Goal: Information Seeking & Learning: Compare options

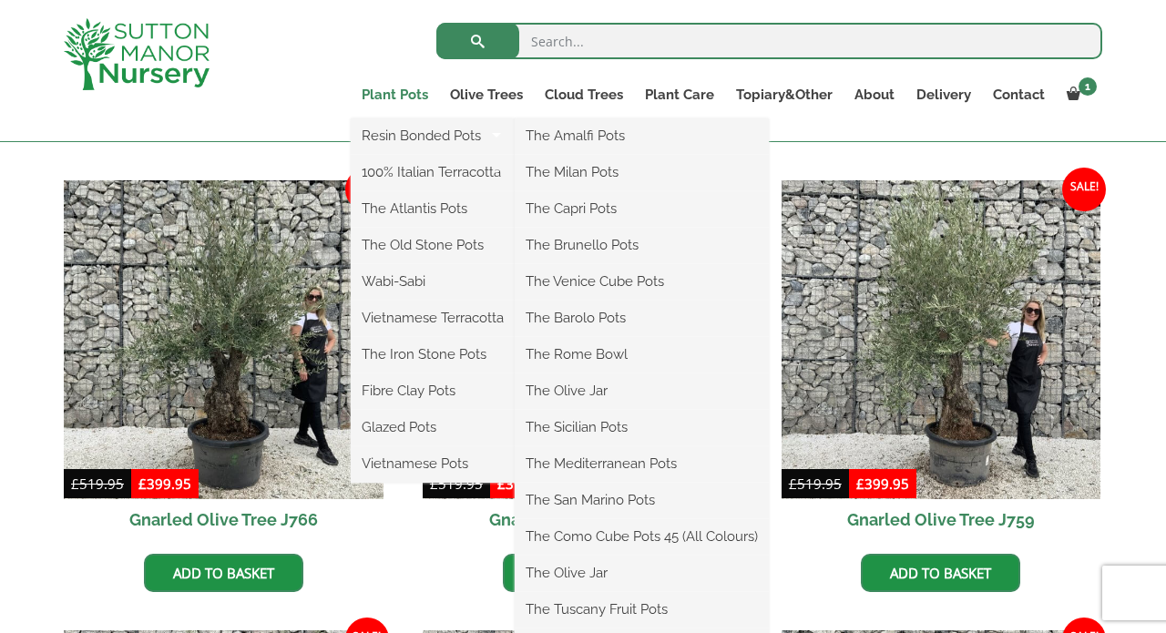
click at [397, 93] on link "Plant Pots" at bounding box center [395, 95] width 88 height 26
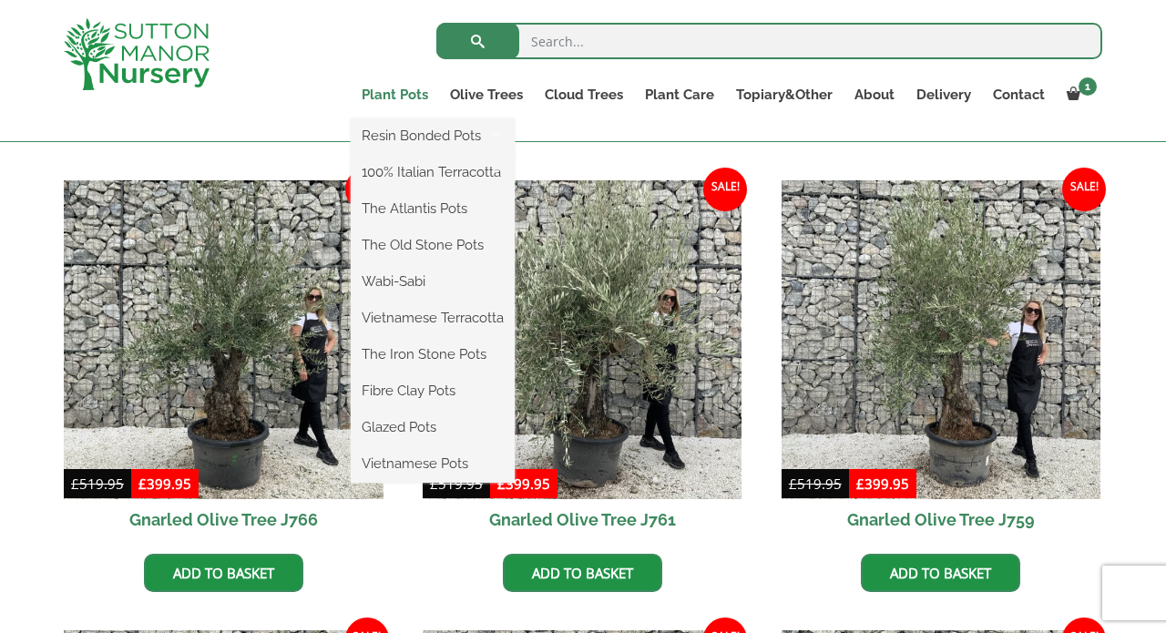
click at [380, 99] on link "Plant Pots" at bounding box center [395, 95] width 88 height 26
click at [416, 277] on link "Wabi-Sabi" at bounding box center [433, 281] width 164 height 27
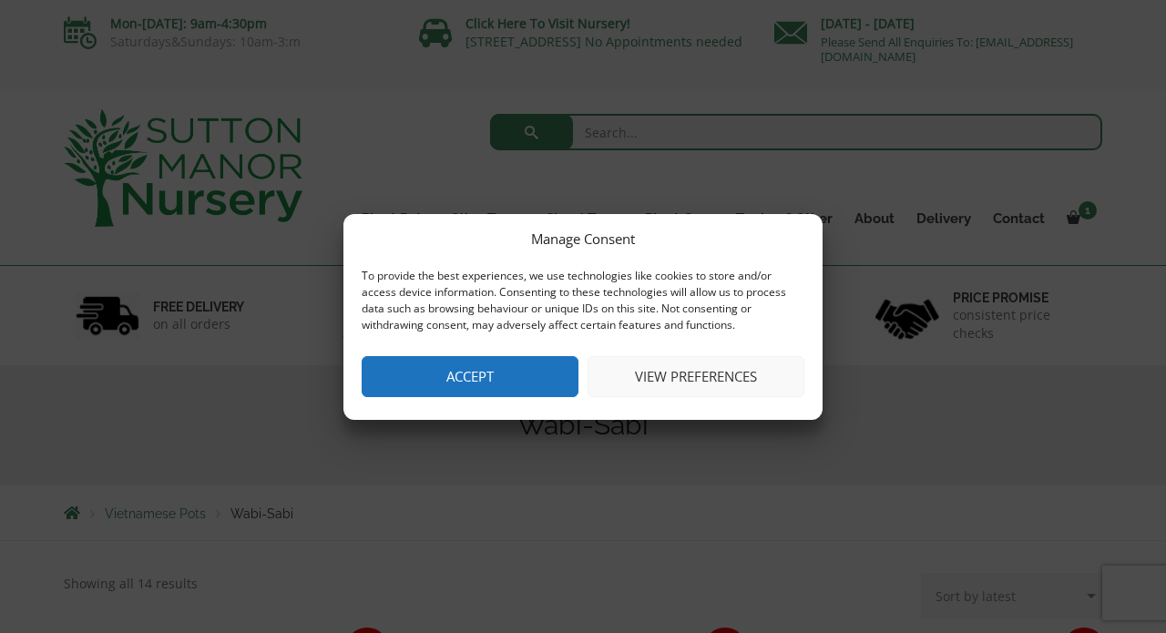
click at [673, 375] on button "View preferences" at bounding box center [696, 376] width 217 height 41
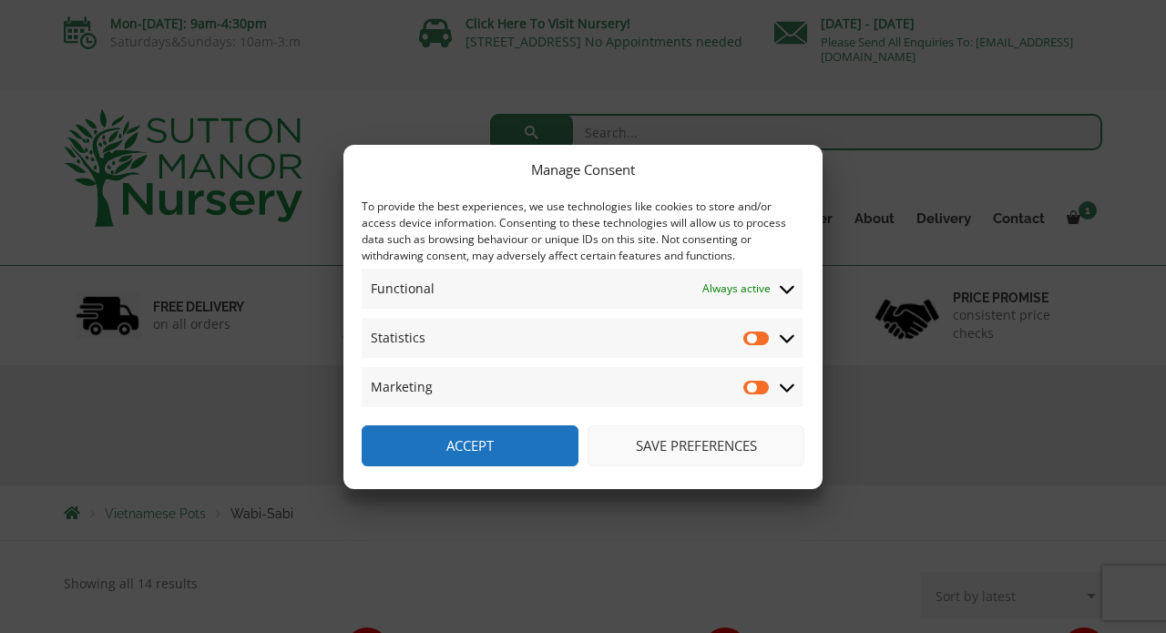
click at [676, 452] on button "Save preferences" at bounding box center [696, 446] width 217 height 41
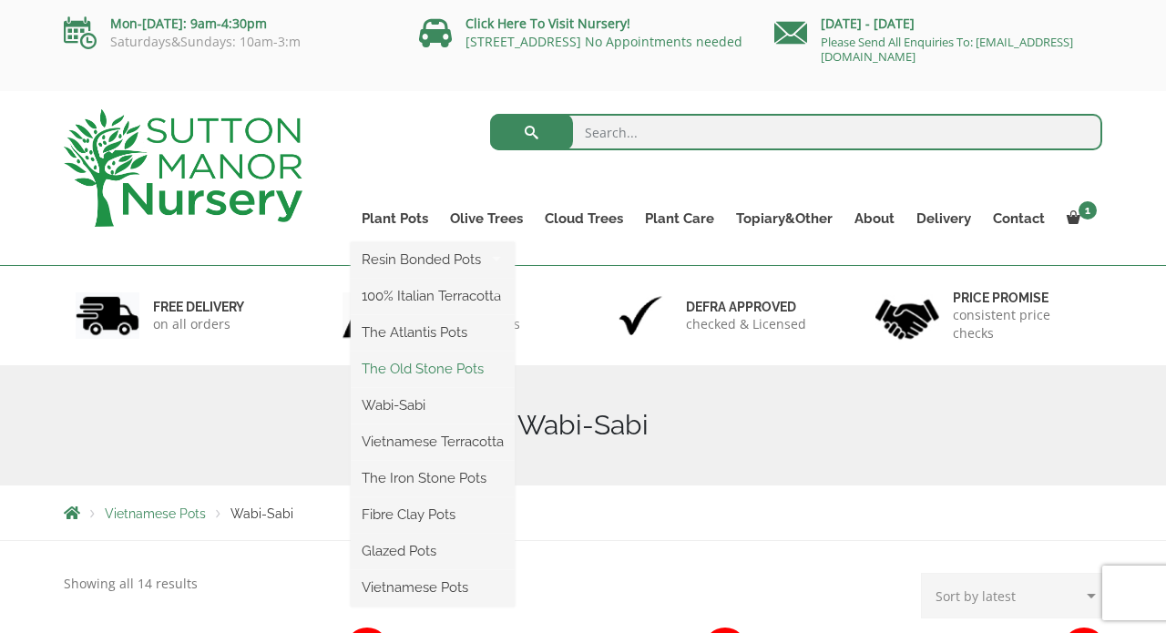
click at [412, 366] on link "The Old Stone Pots" at bounding box center [433, 368] width 164 height 27
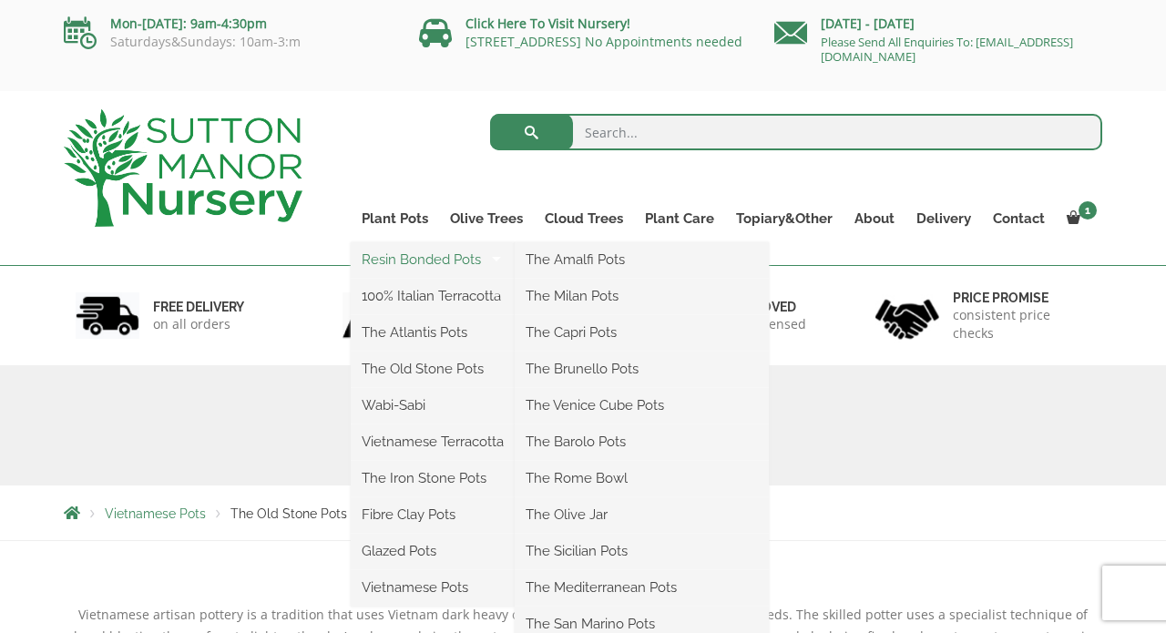
click at [441, 260] on link "Resin Bonded Pots" at bounding box center [433, 259] width 164 height 27
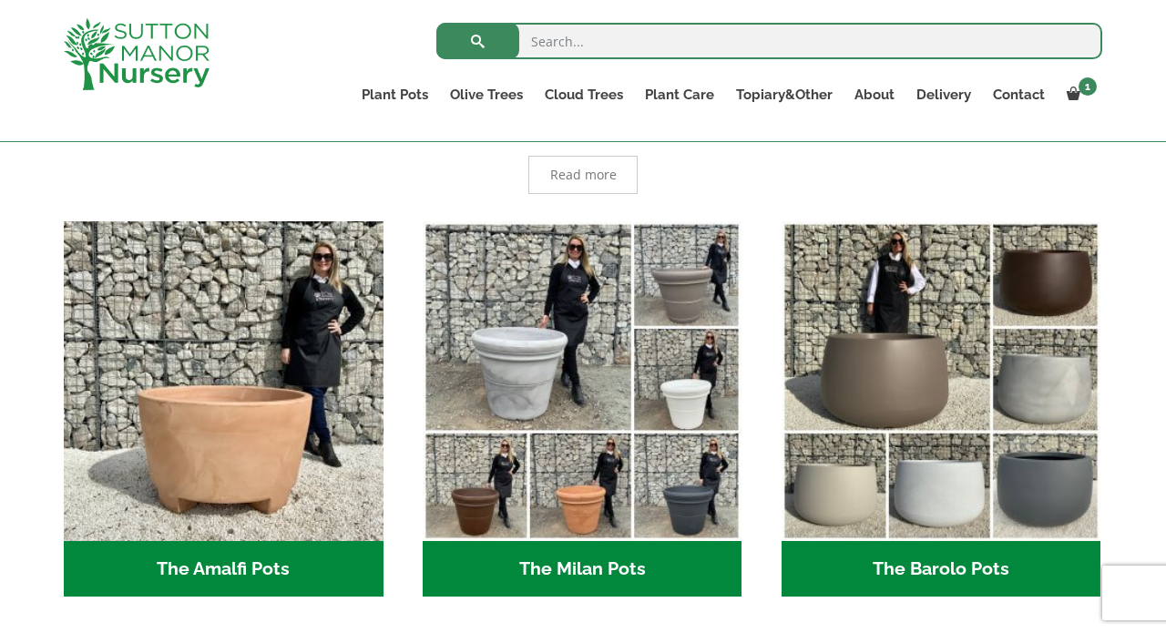
scroll to position [422, 0]
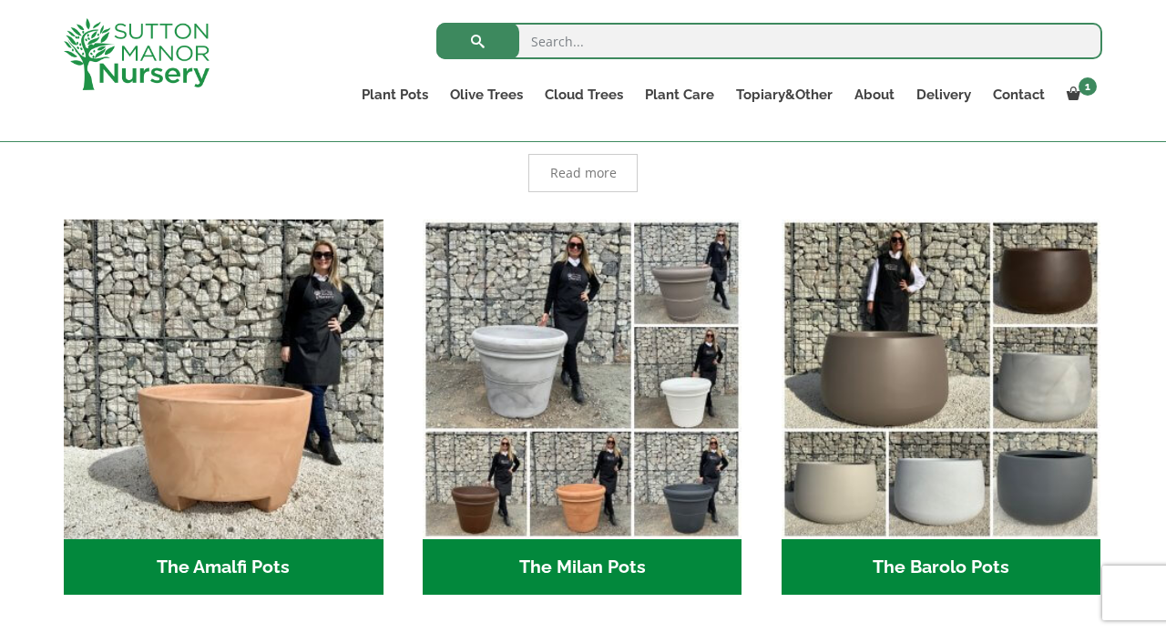
click at [441, 258] on img "Visit product category The Milan Pots" at bounding box center [583, 380] width 320 height 320
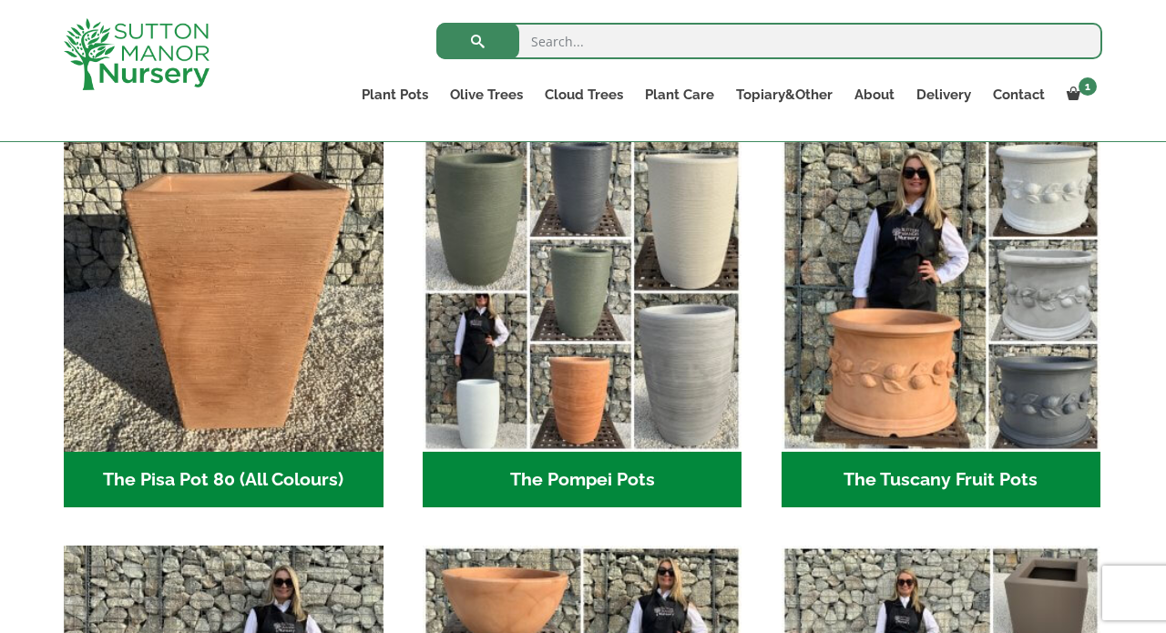
scroll to position [1342, 0]
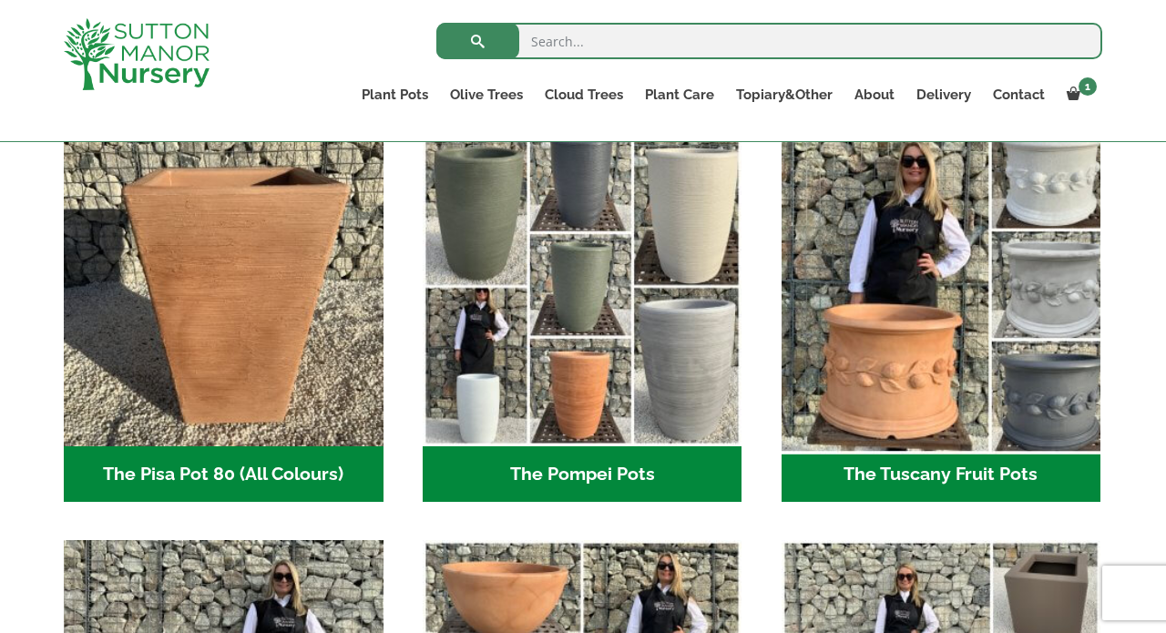
click at [929, 346] on img "Visit product category The Tuscany Fruit Pots" at bounding box center [941, 286] width 335 height 335
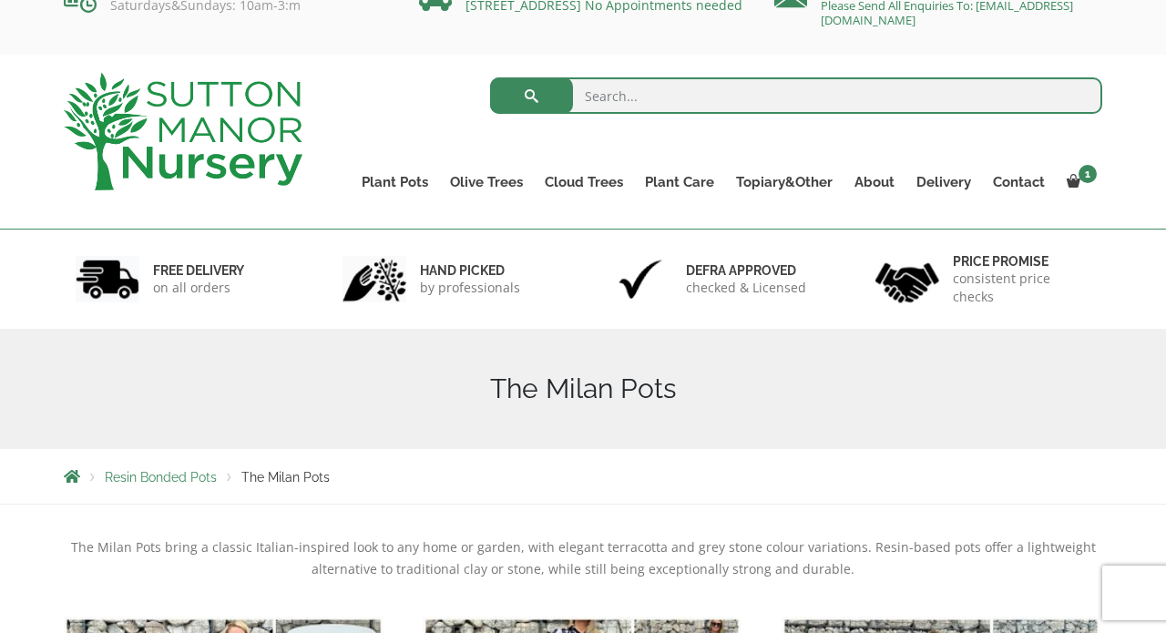
scroll to position [31, 0]
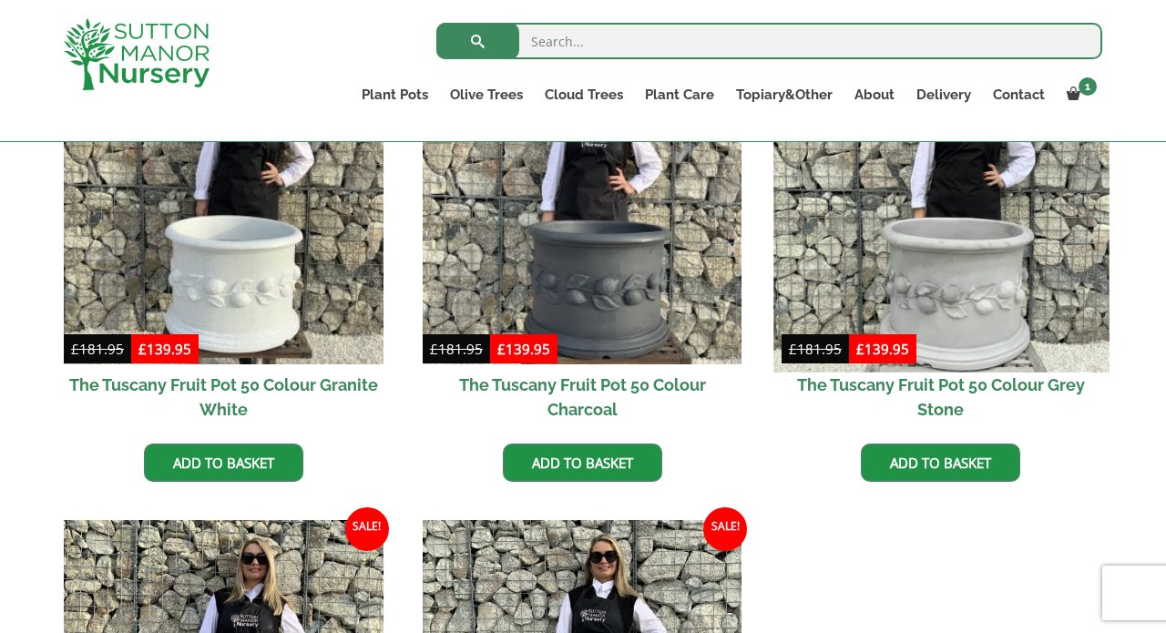
scroll to position [644, 0]
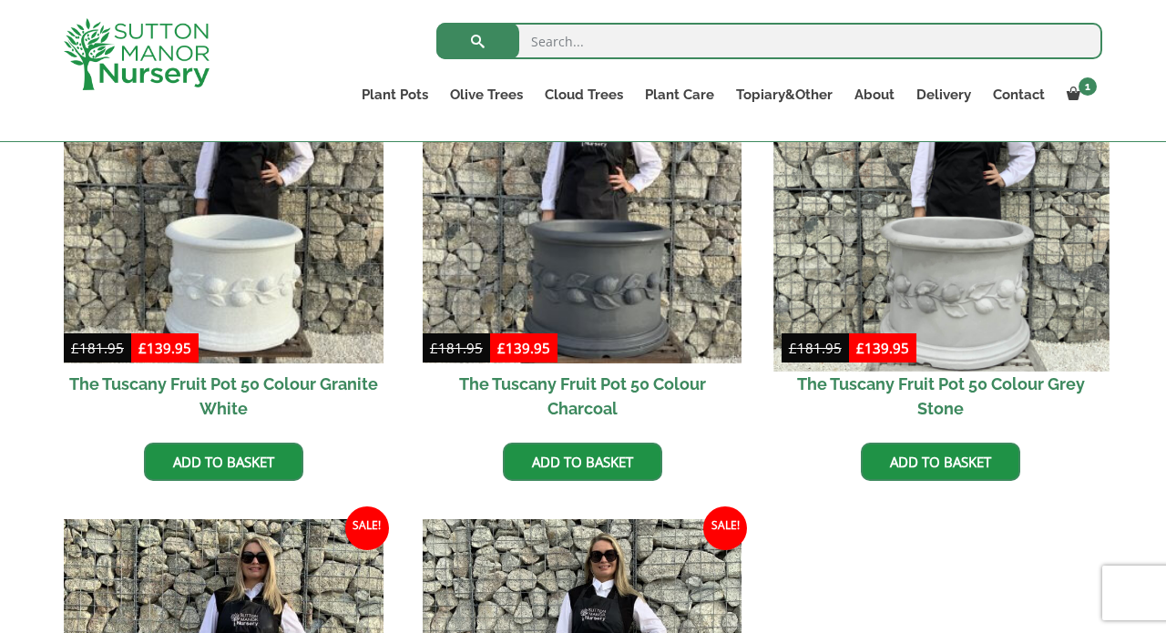
click at [969, 292] on img at bounding box center [941, 203] width 335 height 335
click at [939, 305] on img at bounding box center [941, 203] width 335 height 335
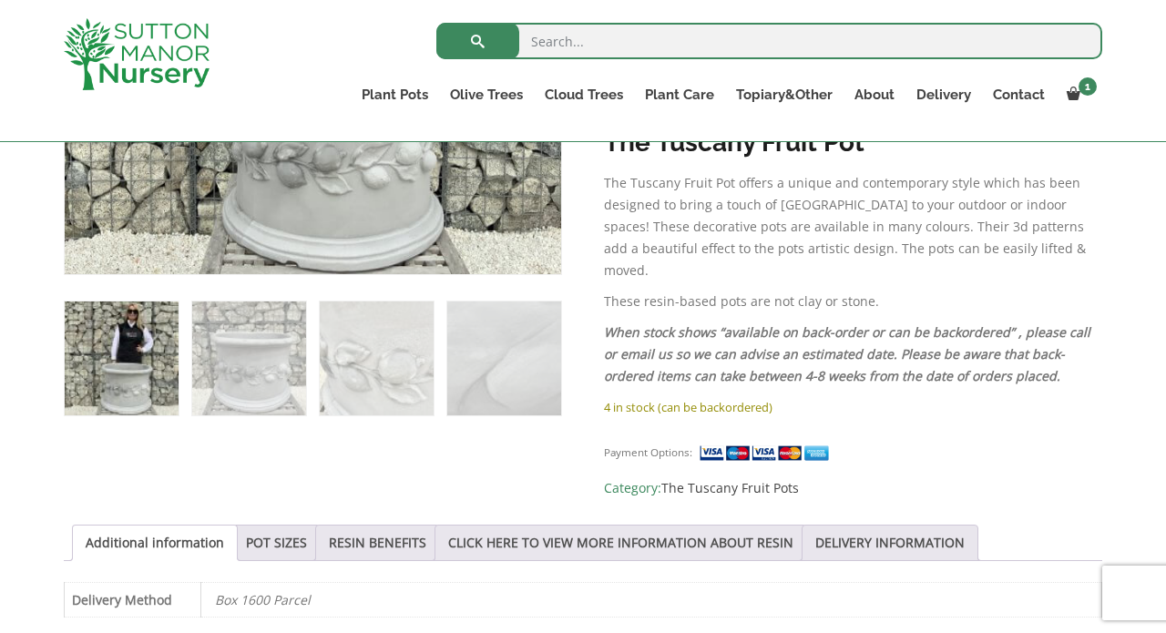
scroll to position [940, 0]
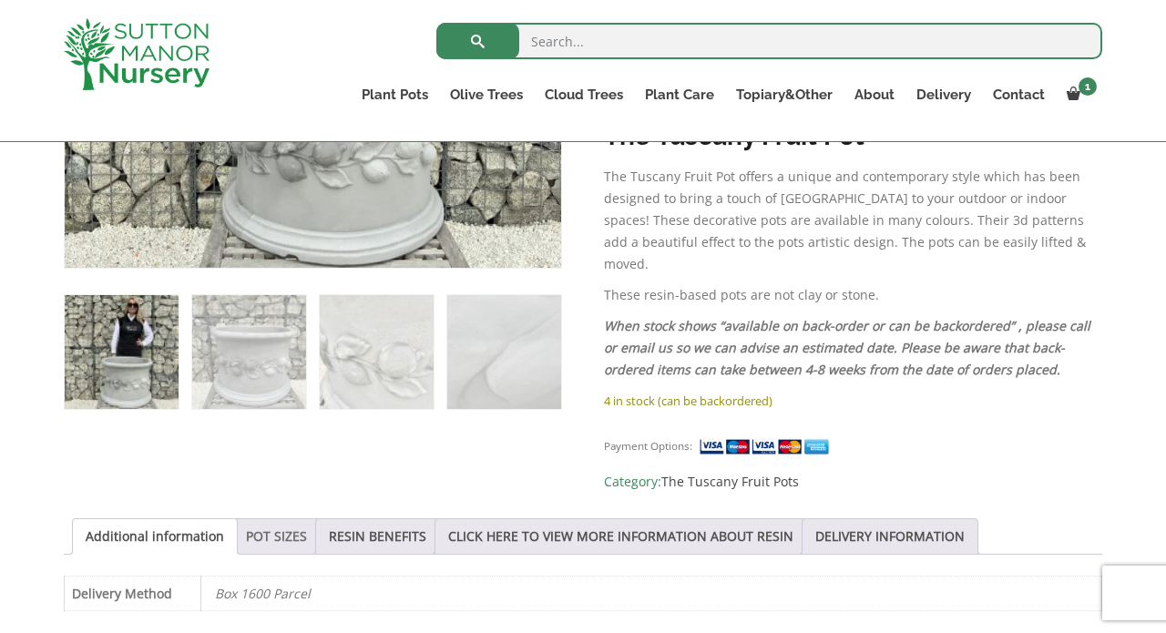
click at [307, 519] on link "POT SIZES" at bounding box center [276, 536] width 61 height 35
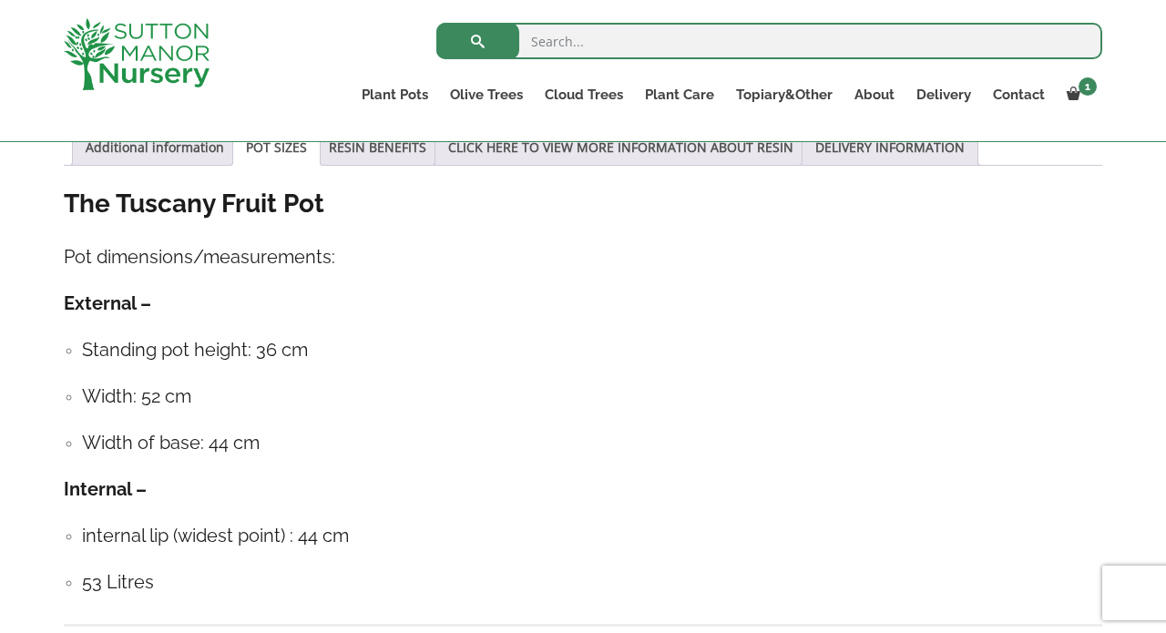
scroll to position [1331, 0]
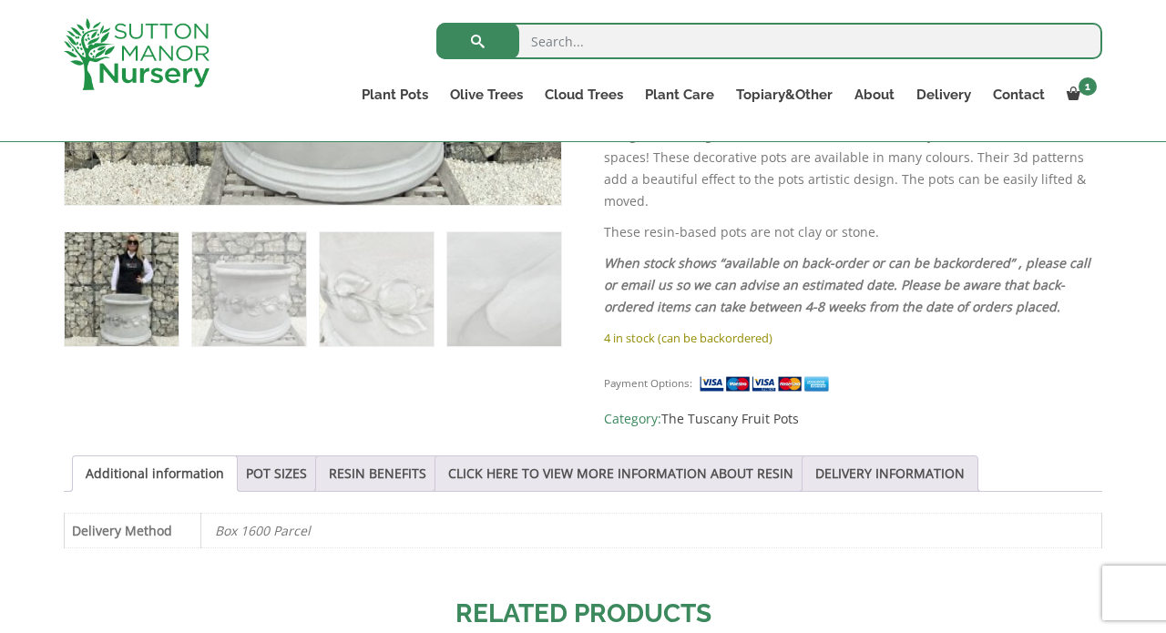
scroll to position [1015, 0]
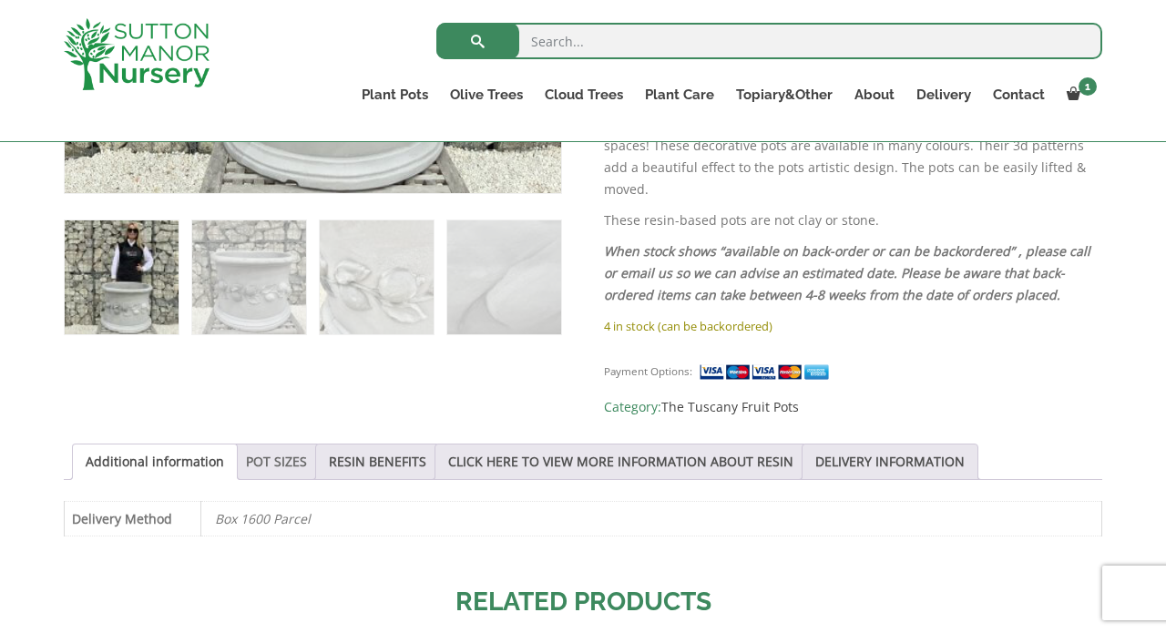
click at [300, 445] on link "POT SIZES" at bounding box center [276, 462] width 61 height 35
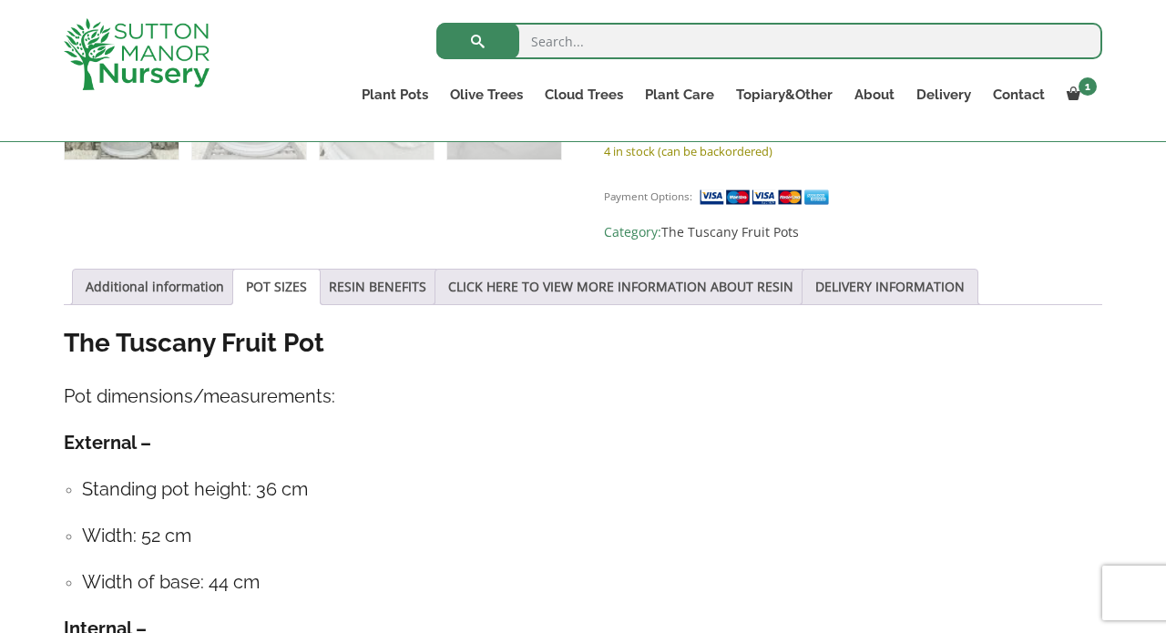
scroll to position [1191, 0]
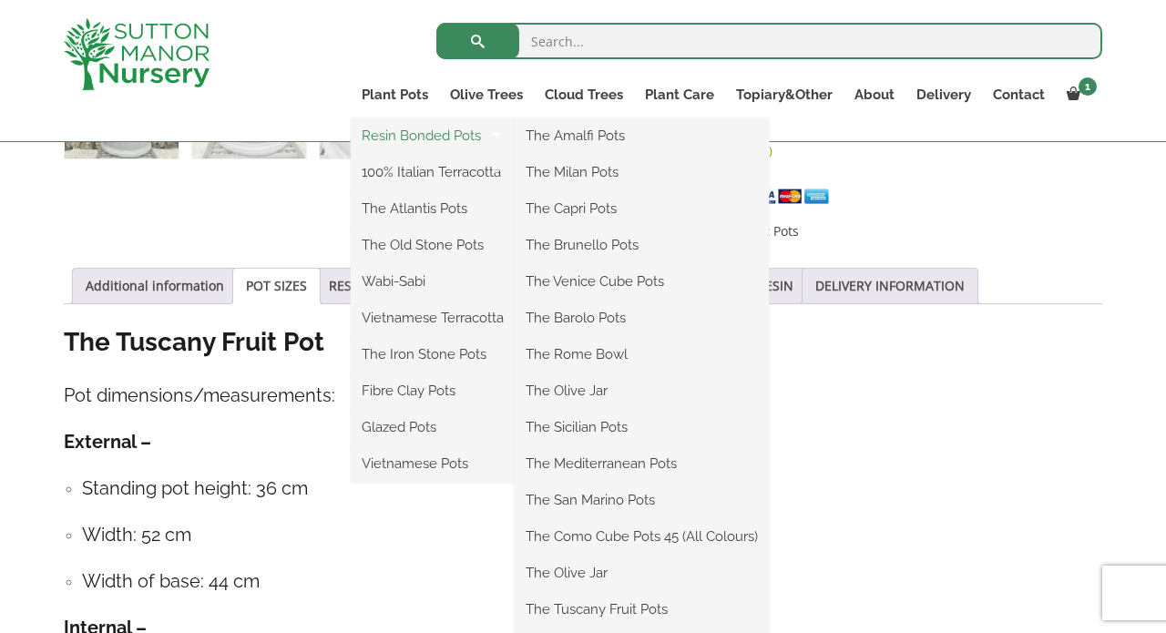
click at [416, 134] on link "Resin Bonded Pots" at bounding box center [433, 135] width 164 height 27
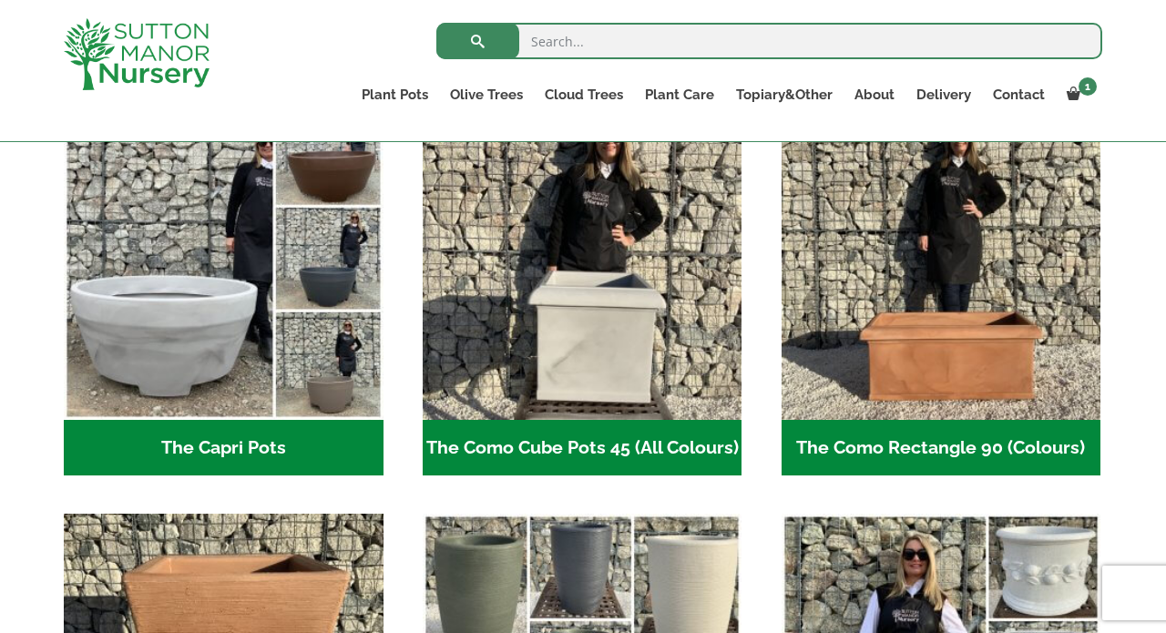
scroll to position [956, 0]
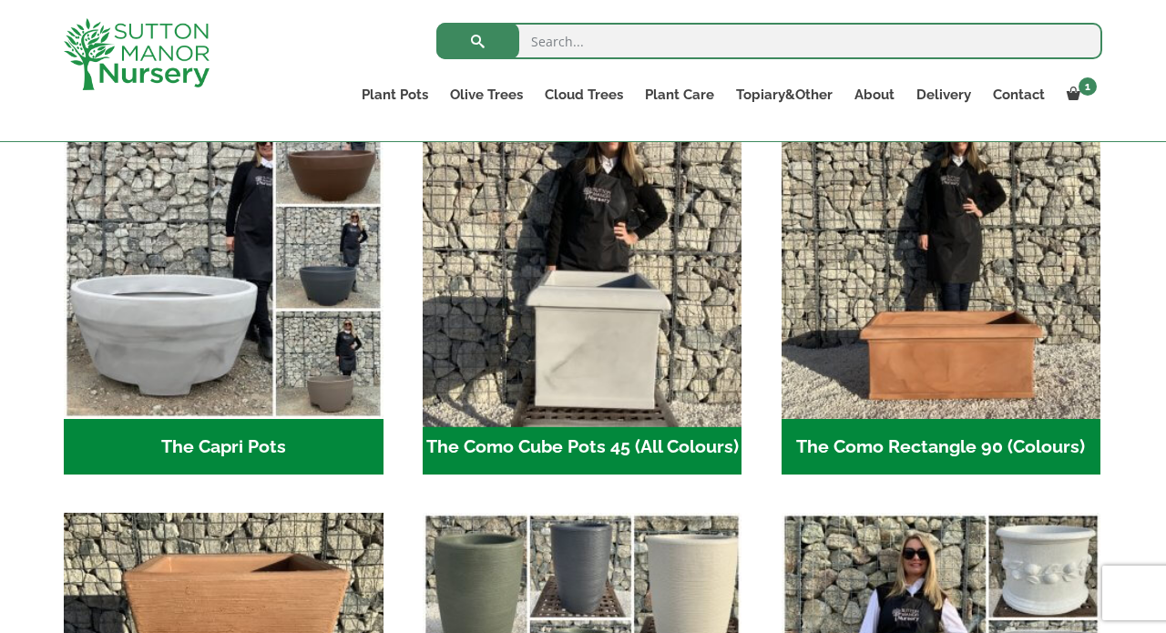
click at [593, 364] on img "Visit product category The Como Cube Pots 45 (All Colours)" at bounding box center [582, 259] width 335 height 335
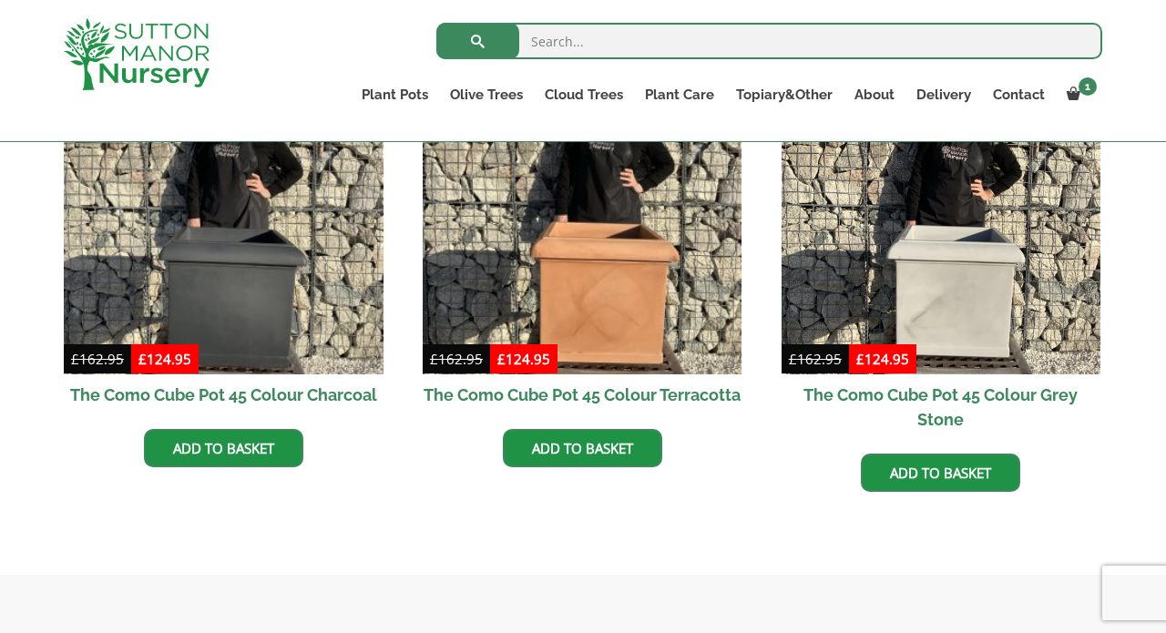
scroll to position [635, 0]
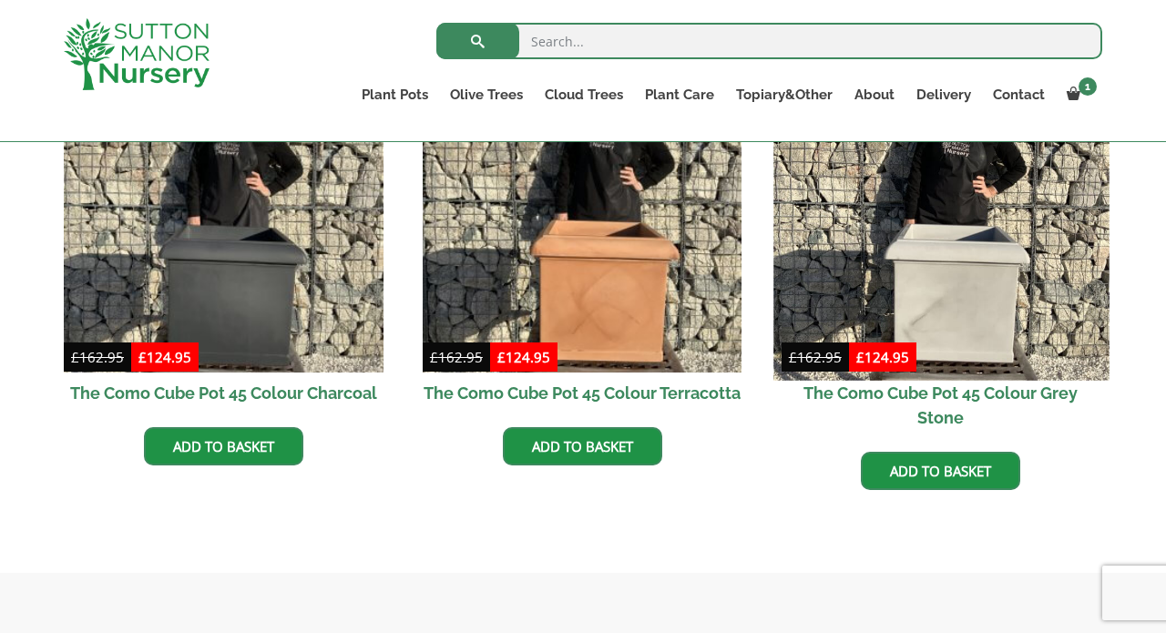
click at [961, 308] on img at bounding box center [941, 212] width 335 height 335
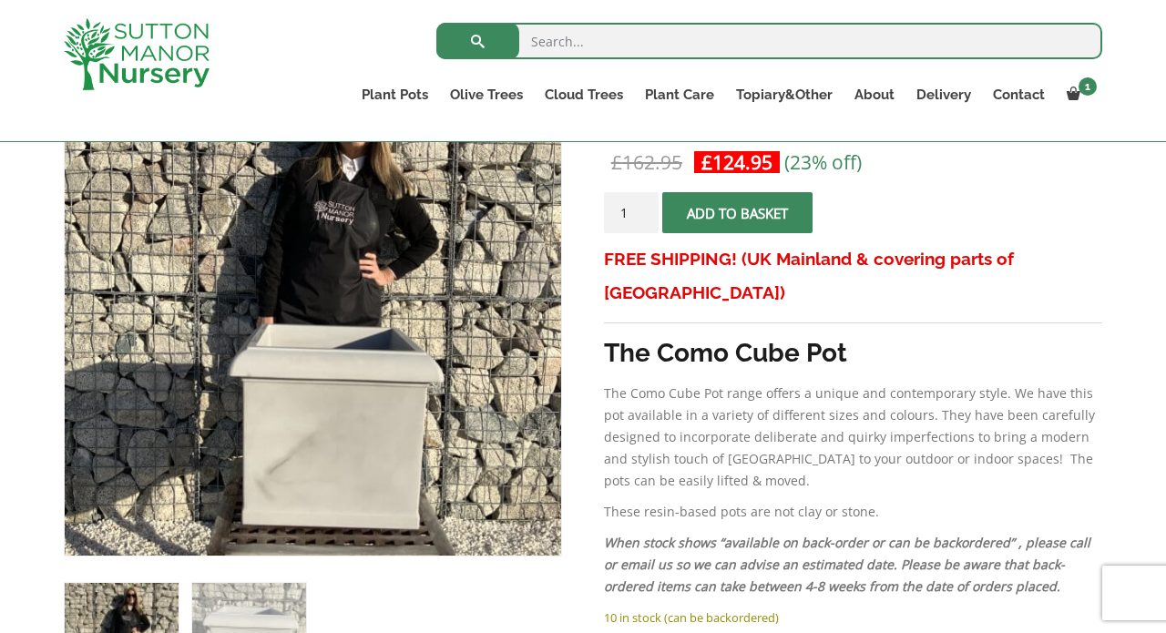
scroll to position [362, 0]
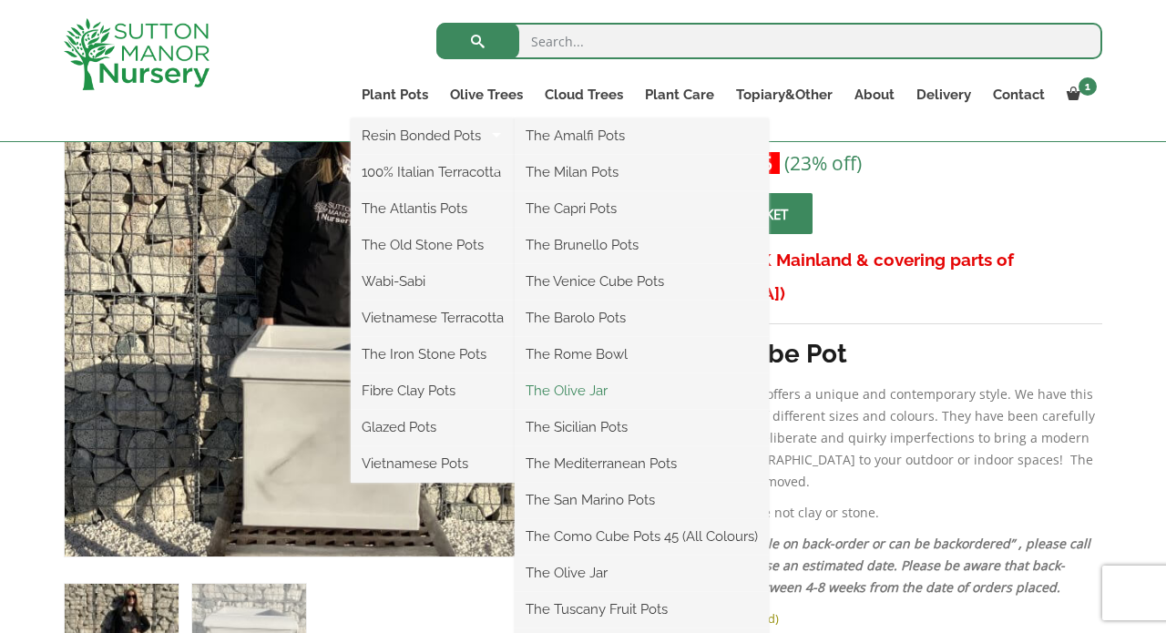
click at [571, 391] on link "The Olive Jar" at bounding box center [642, 390] width 254 height 27
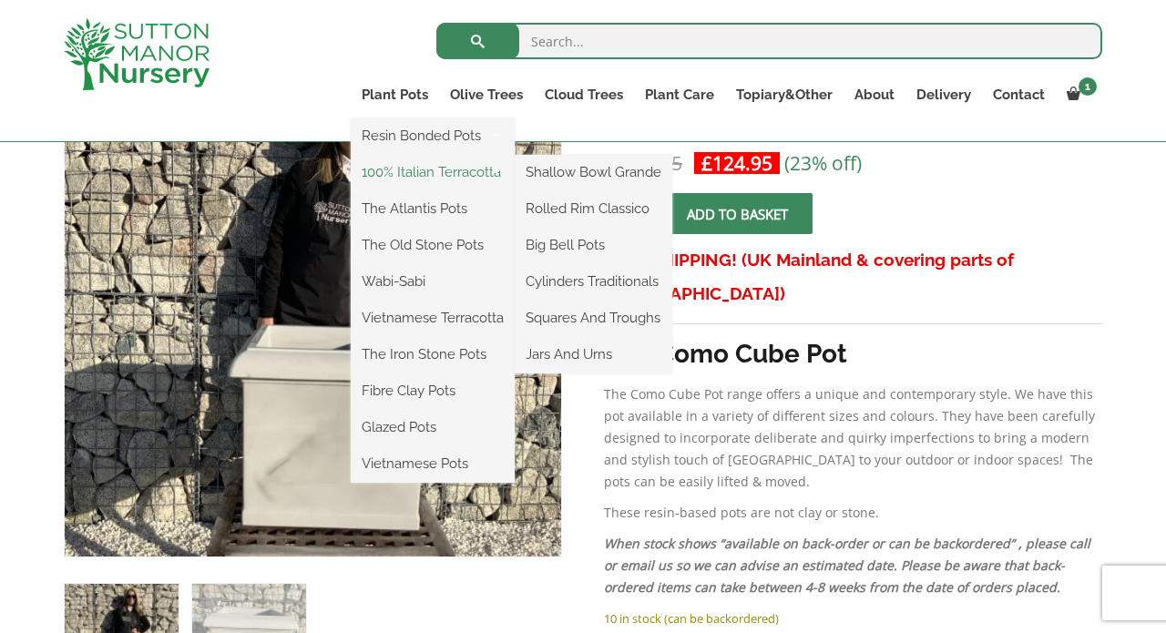
click at [419, 174] on link "100% Italian Terracotta" at bounding box center [433, 172] width 164 height 27
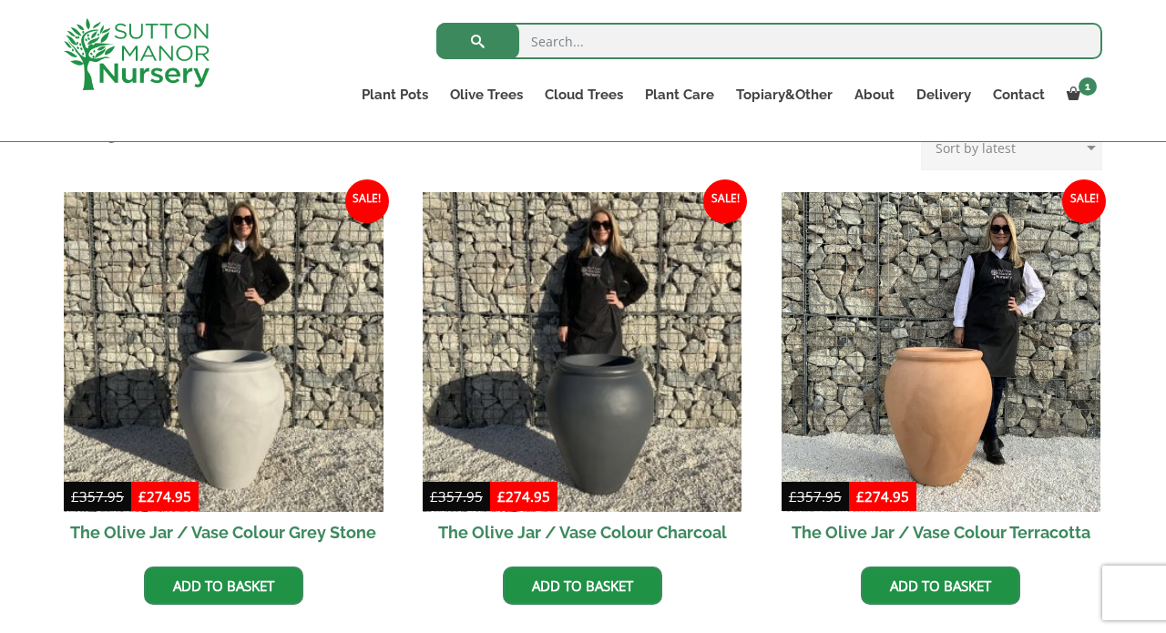
scroll to position [498, 0]
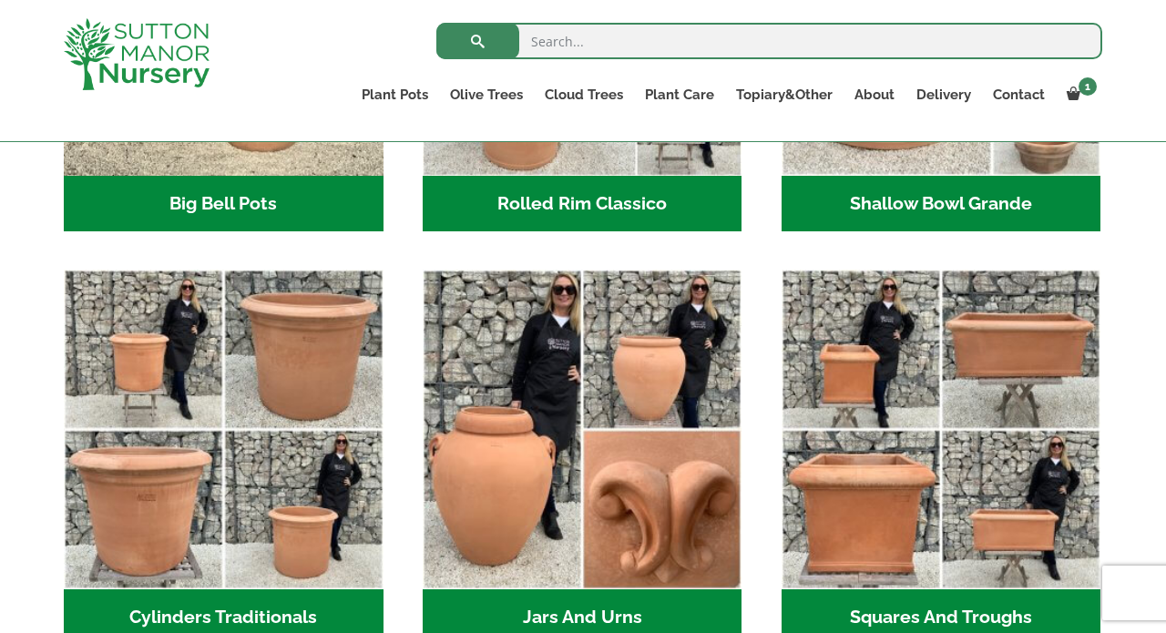
scroll to position [866, 0]
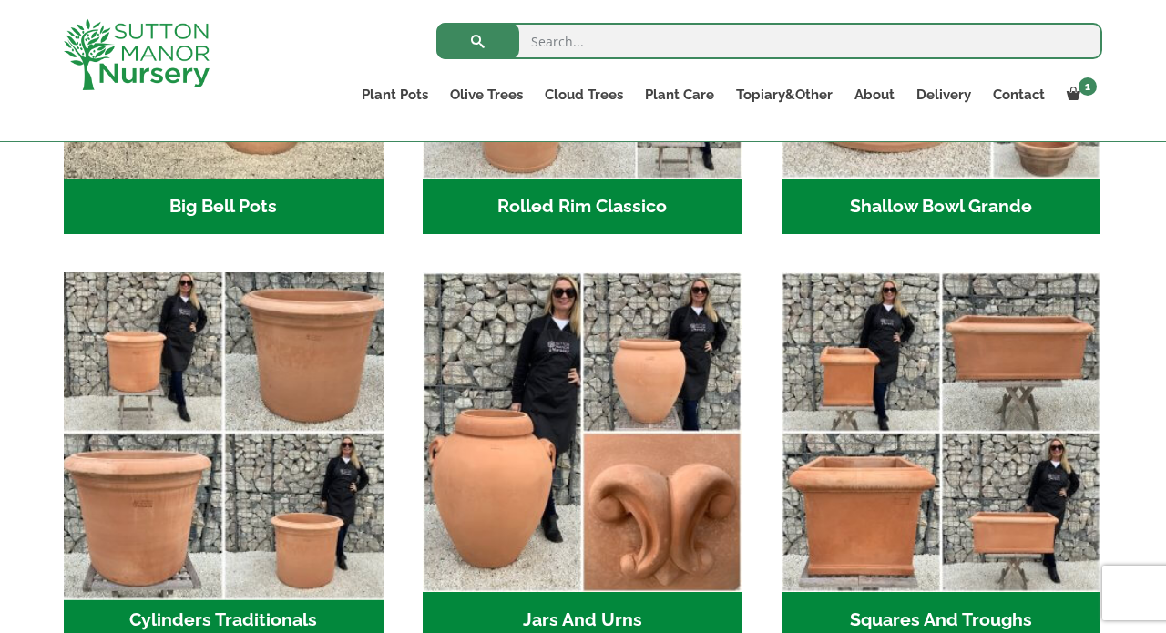
click at [268, 361] on img "Visit product category Cylinders Traditionals" at bounding box center [223, 432] width 335 height 335
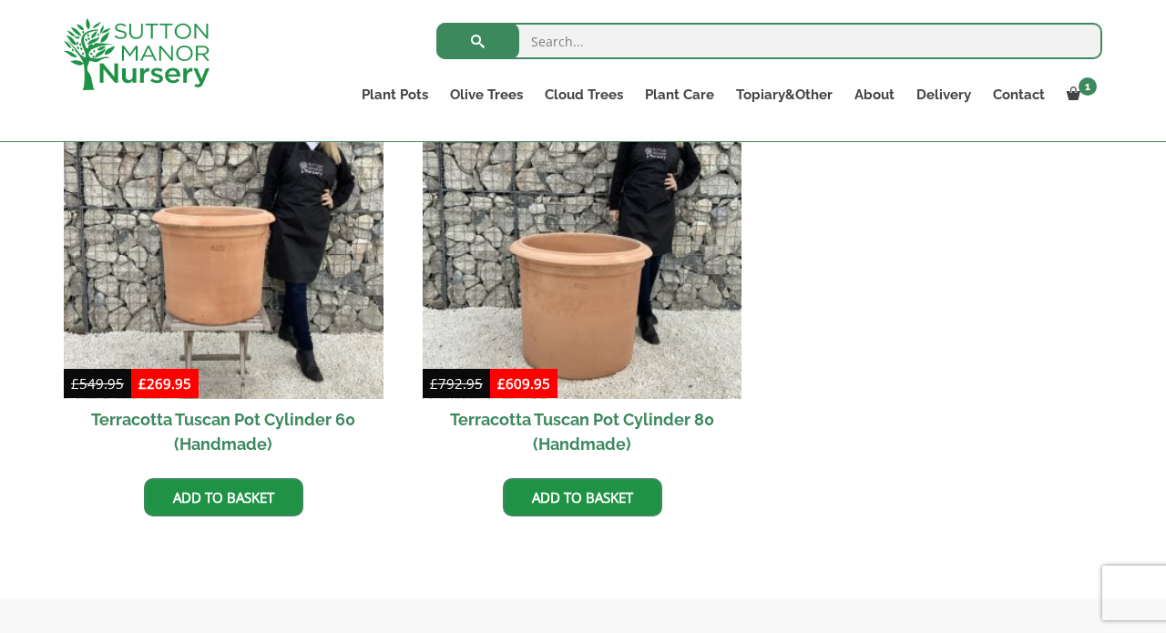
scroll to position [890, 0]
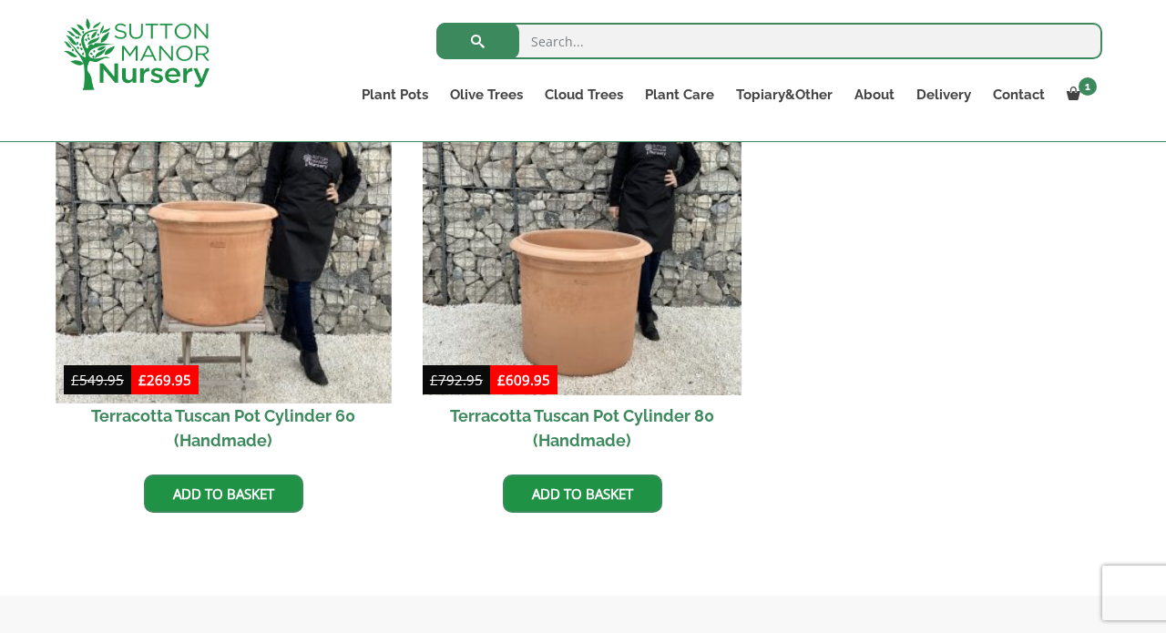
click at [221, 304] on img at bounding box center [223, 234] width 335 height 335
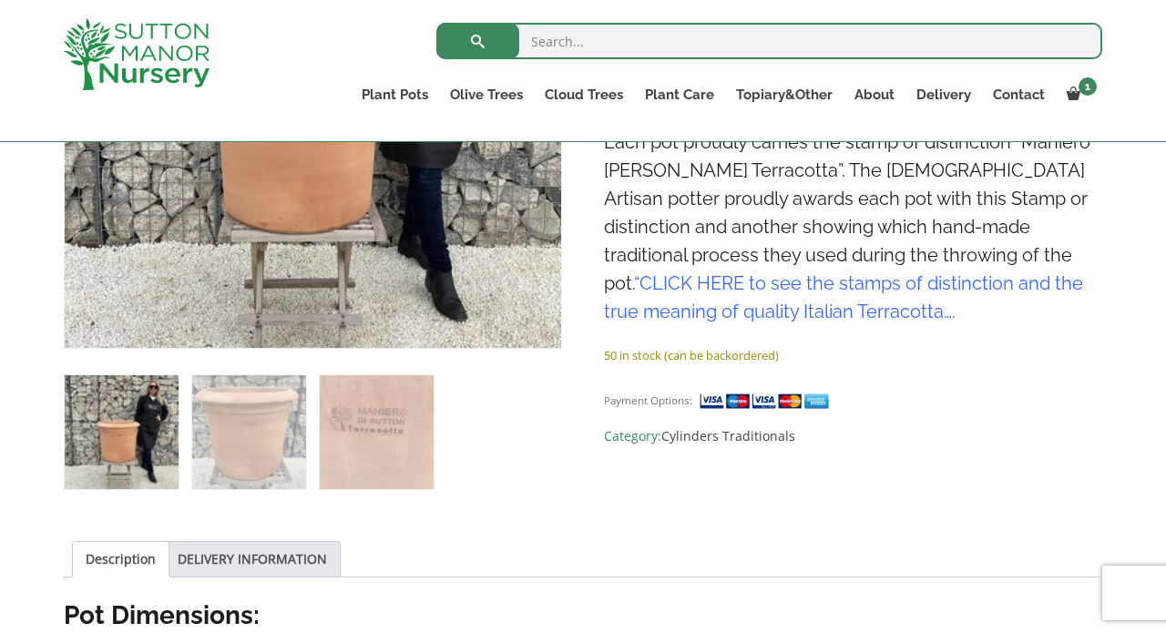
scroll to position [572, 0]
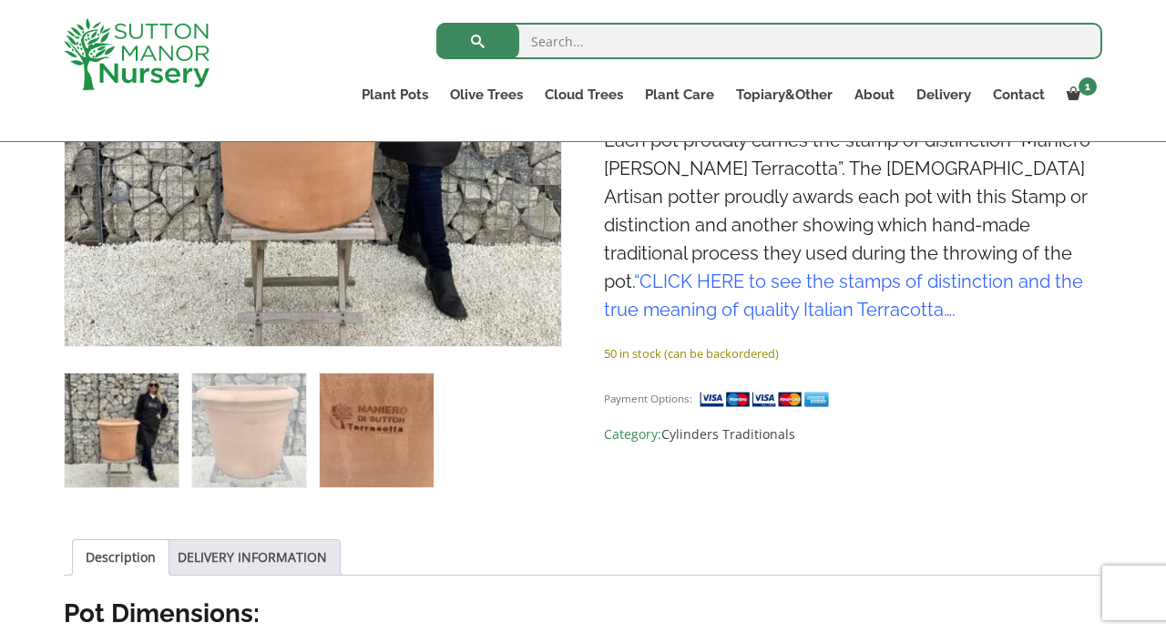
click at [368, 441] on img at bounding box center [377, 431] width 114 height 114
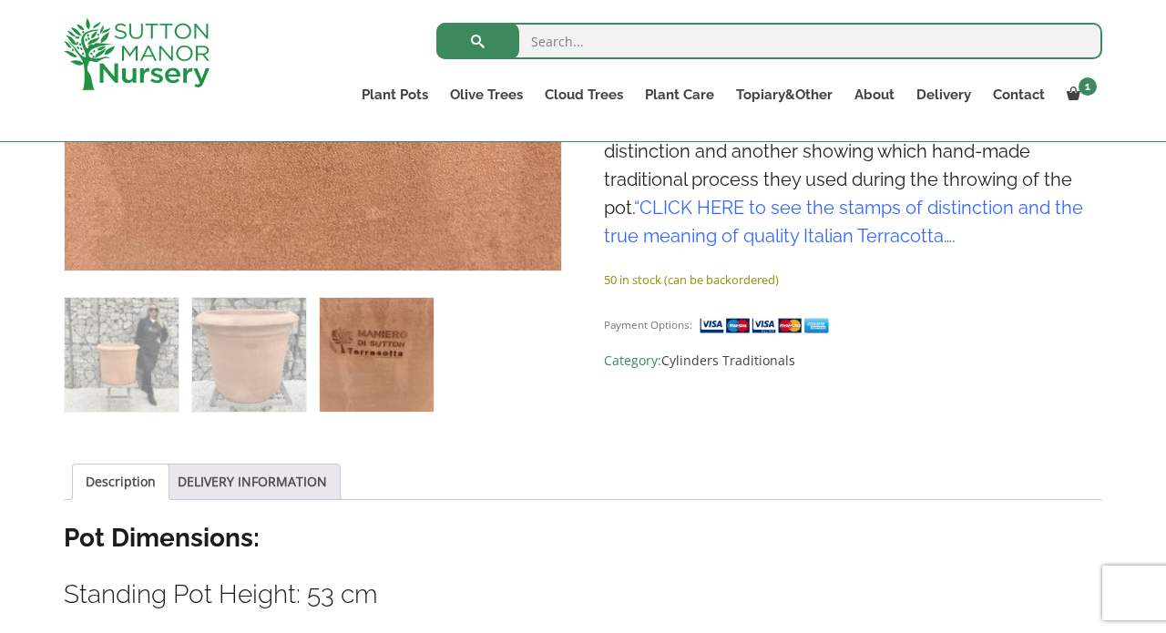
scroll to position [650, 0]
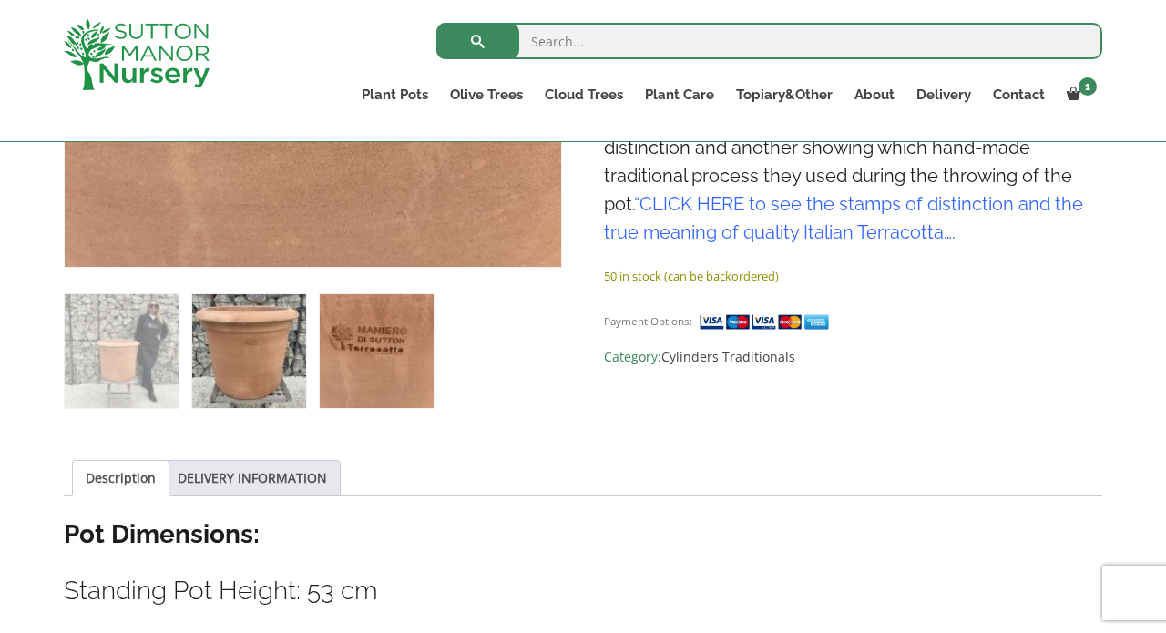
click at [251, 356] on img at bounding box center [249, 351] width 114 height 114
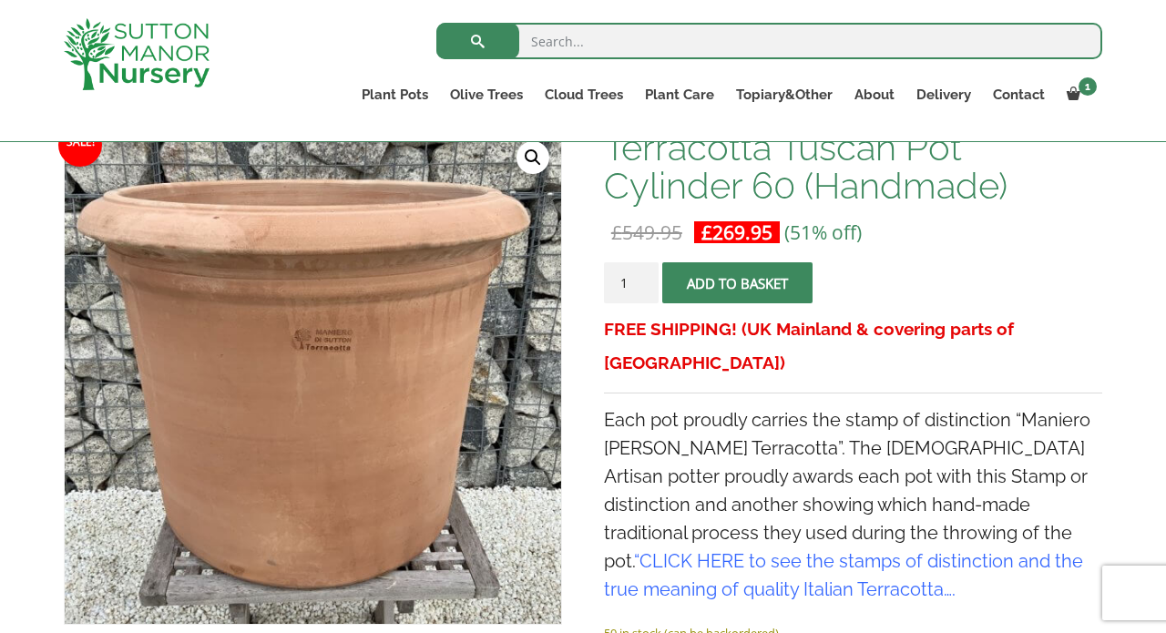
scroll to position [292, 0]
